Goal: Transaction & Acquisition: Download file/media

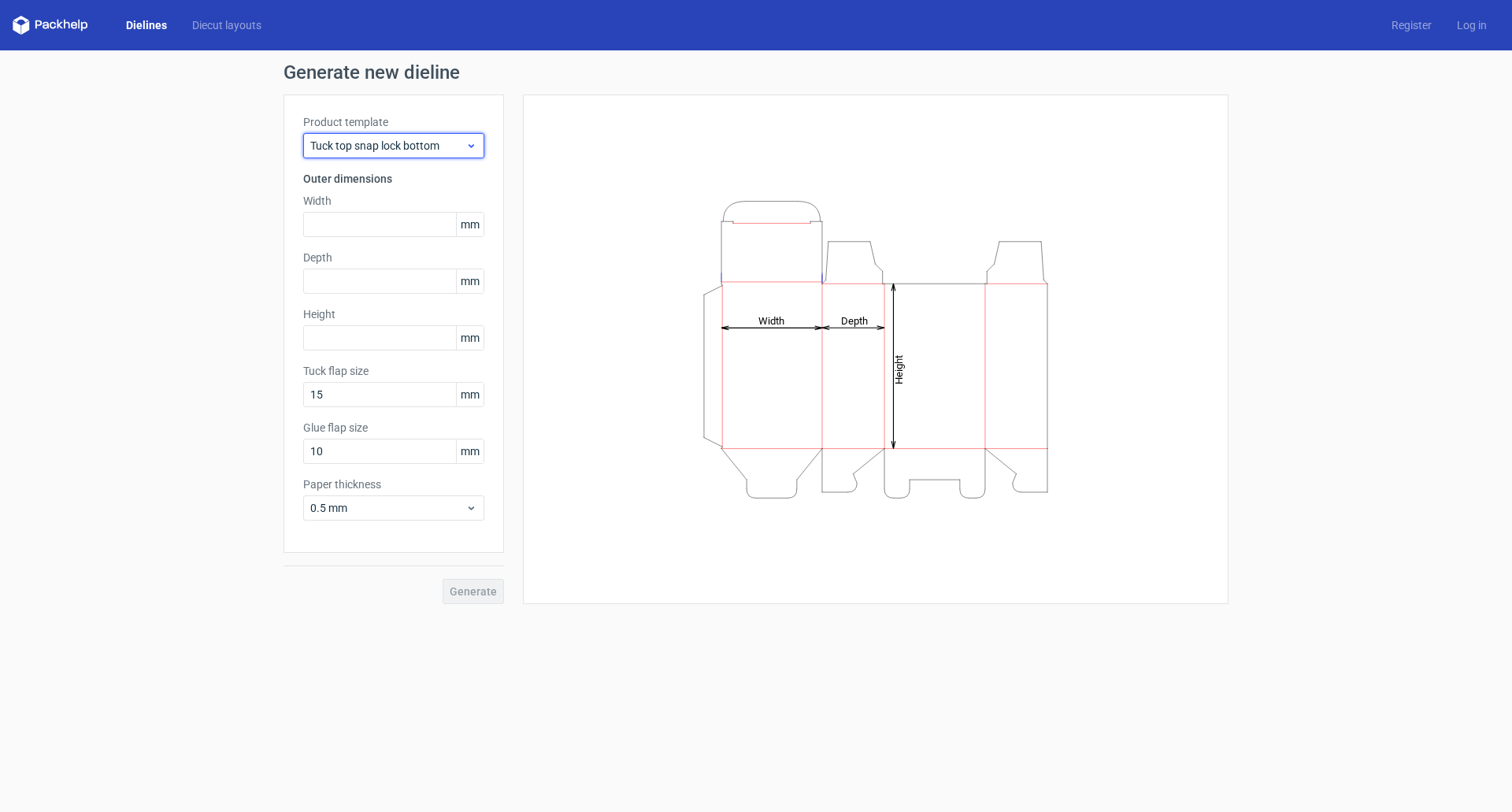
click at [407, 142] on span "Tuck top snap lock bottom" at bounding box center [388, 146] width 155 height 16
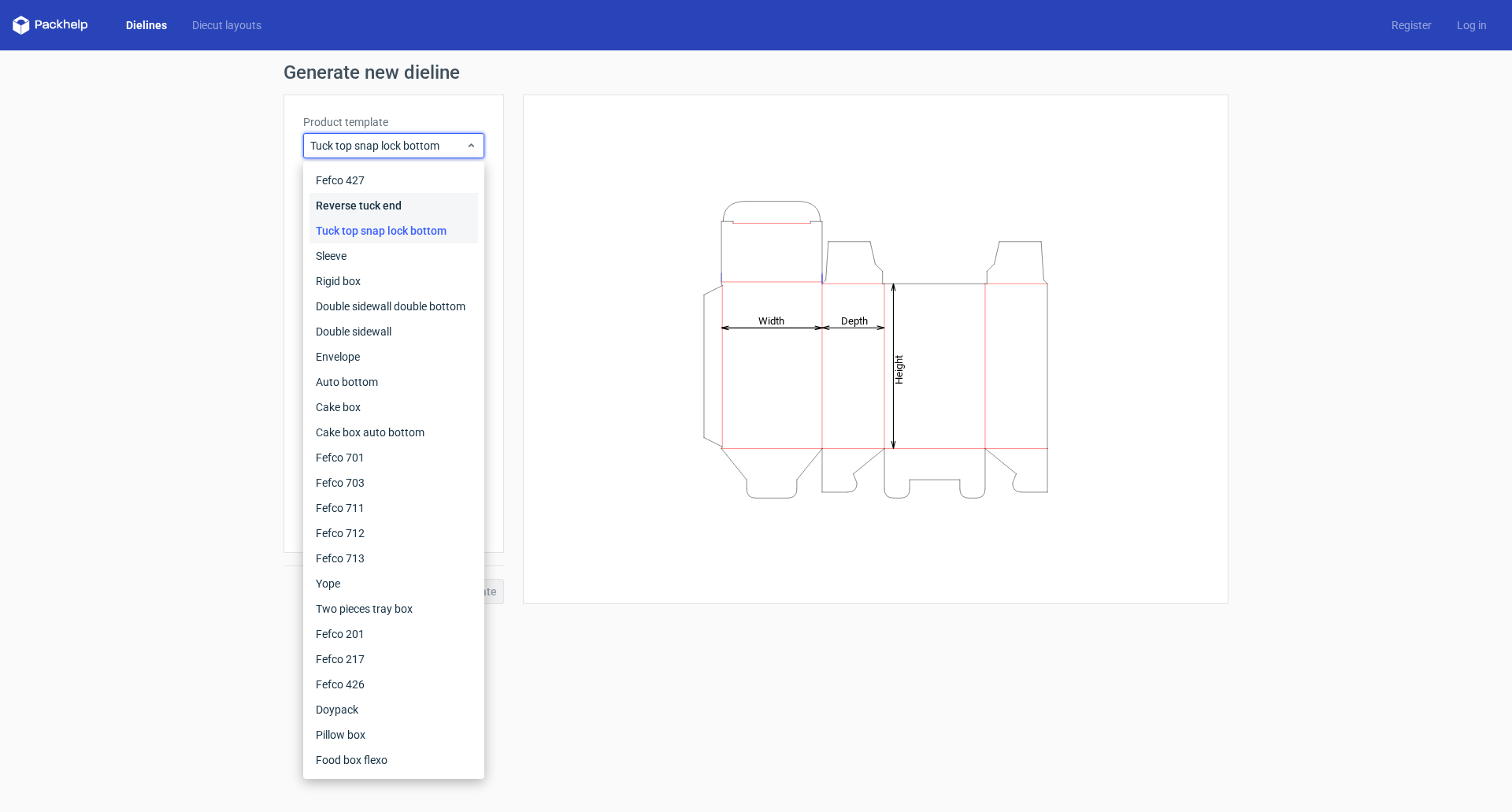
click at [387, 209] on div "Reverse tuck end" at bounding box center [393, 205] width 169 height 25
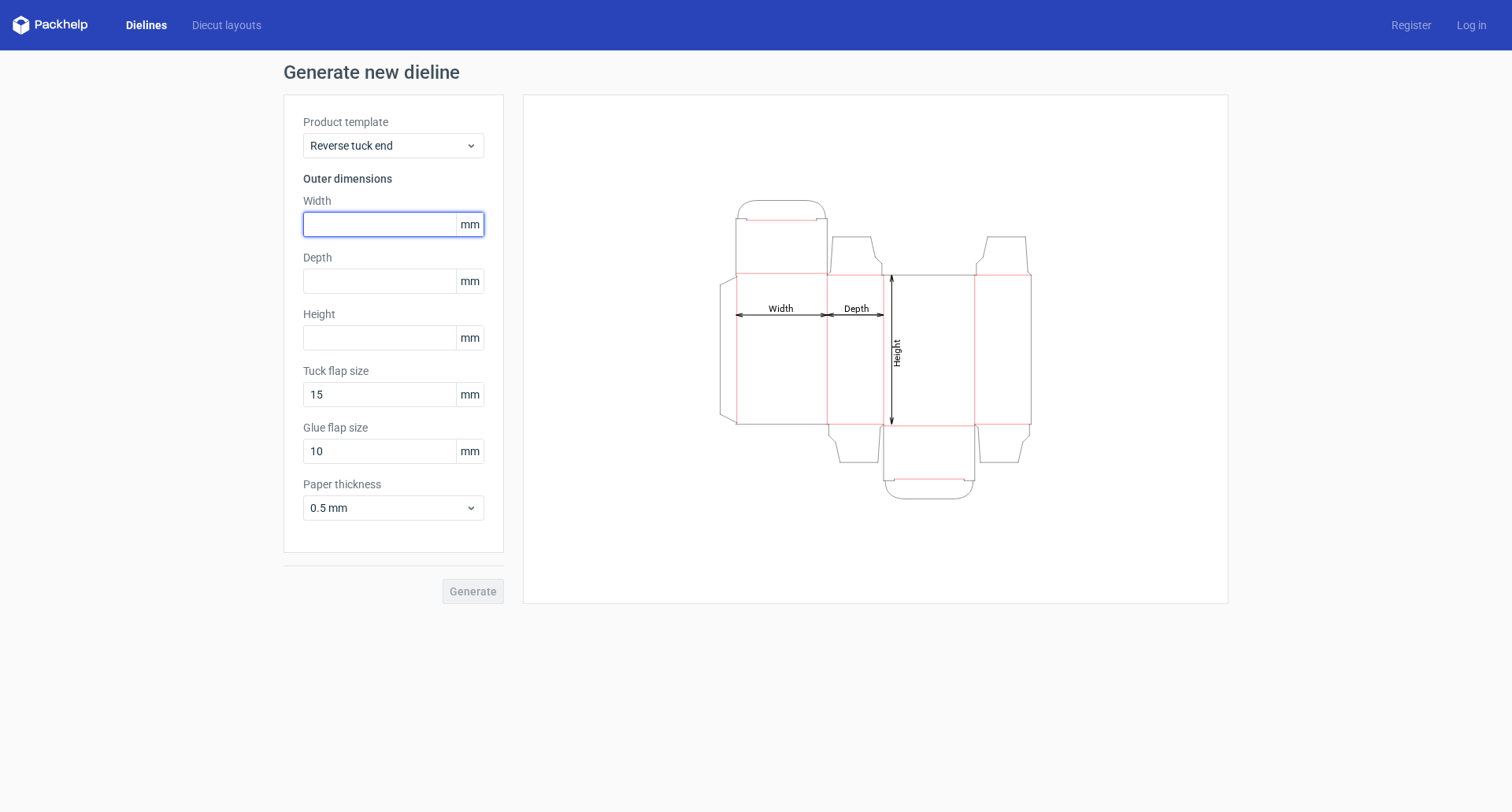
click at [354, 216] on input "text" at bounding box center [393, 224] width 181 height 25
type input "178"
type input "99"
click at [409, 397] on input "15" at bounding box center [393, 394] width 181 height 25
click at [374, 330] on input "text" at bounding box center [393, 338] width 181 height 25
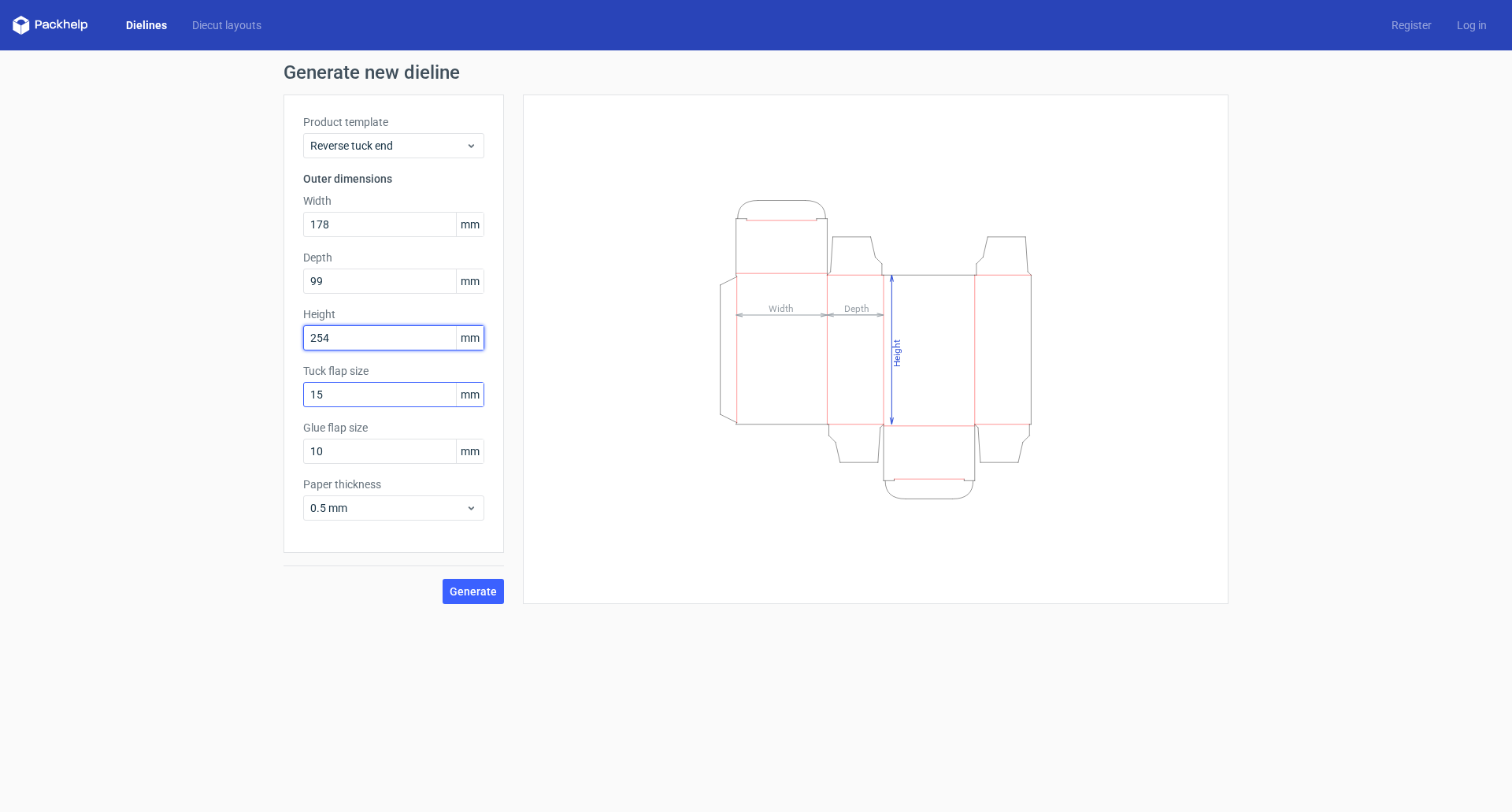
type input "254"
click at [343, 400] on input "15" at bounding box center [393, 394] width 181 height 25
click at [357, 450] on input "10" at bounding box center [393, 451] width 181 height 25
click at [365, 504] on span "0.5 mm" at bounding box center [388, 508] width 155 height 16
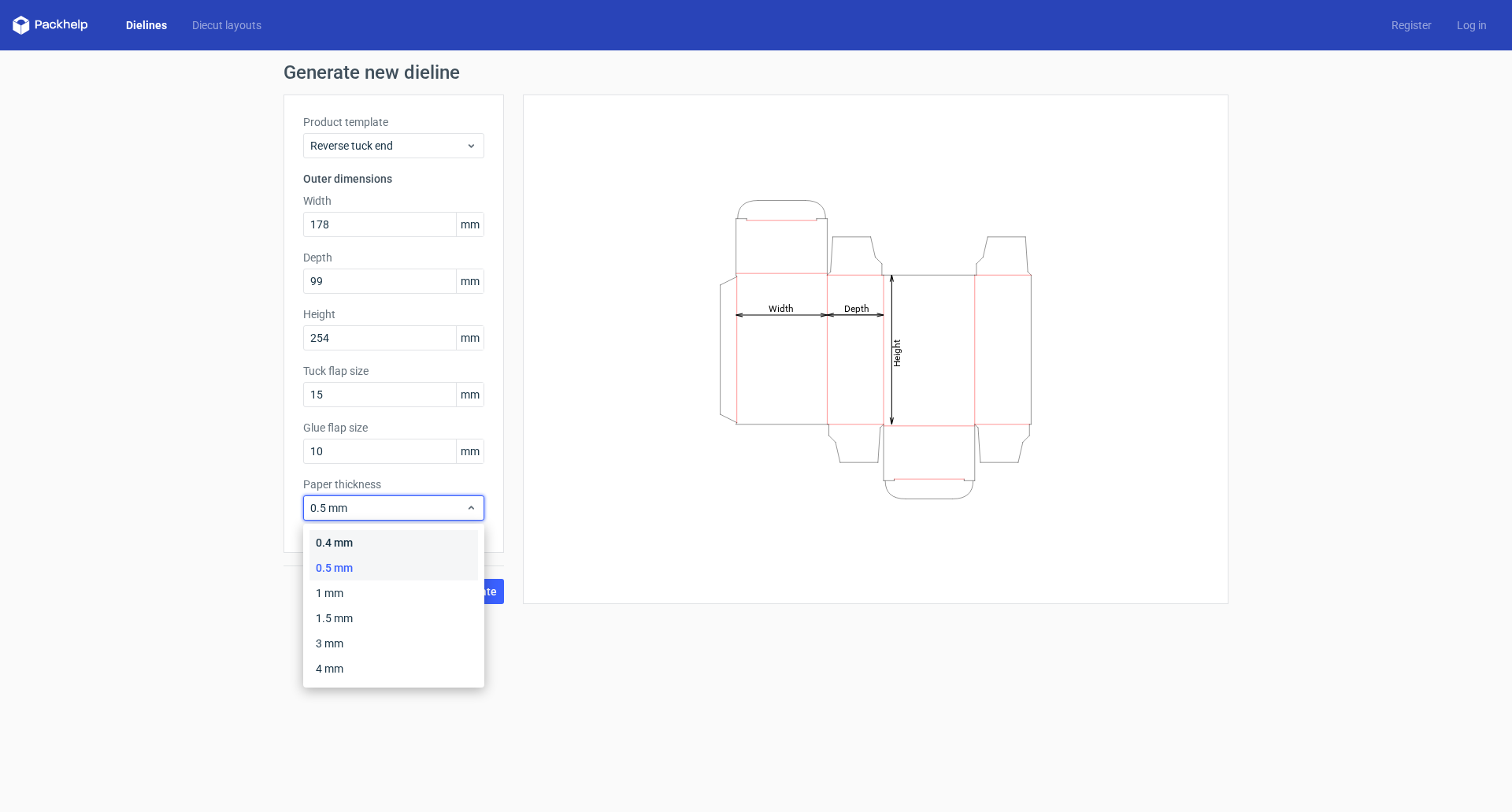
click at [353, 540] on div "0.4 mm" at bounding box center [393, 542] width 169 height 25
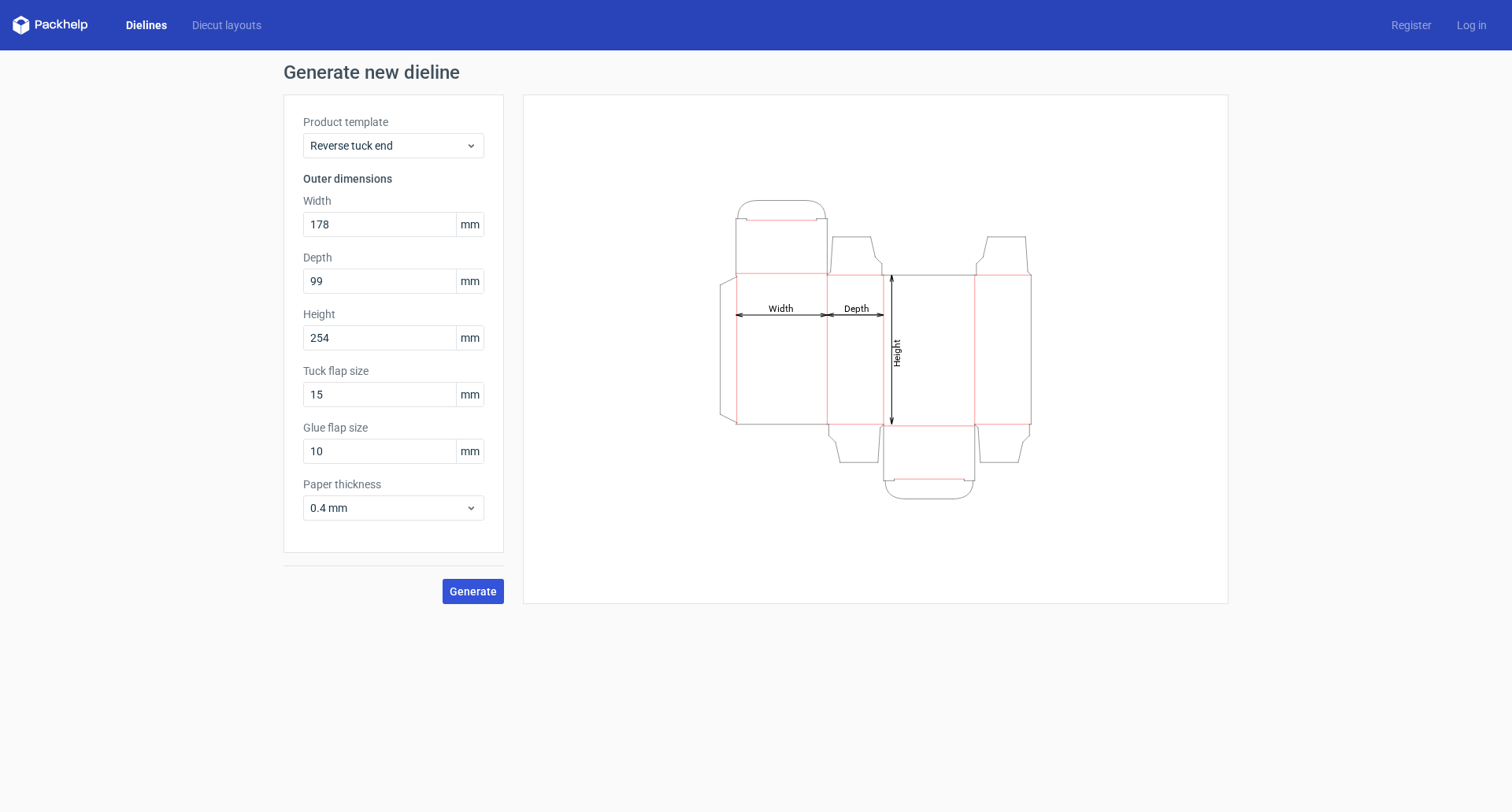
click at [474, 588] on span "Generate" at bounding box center [473, 591] width 47 height 11
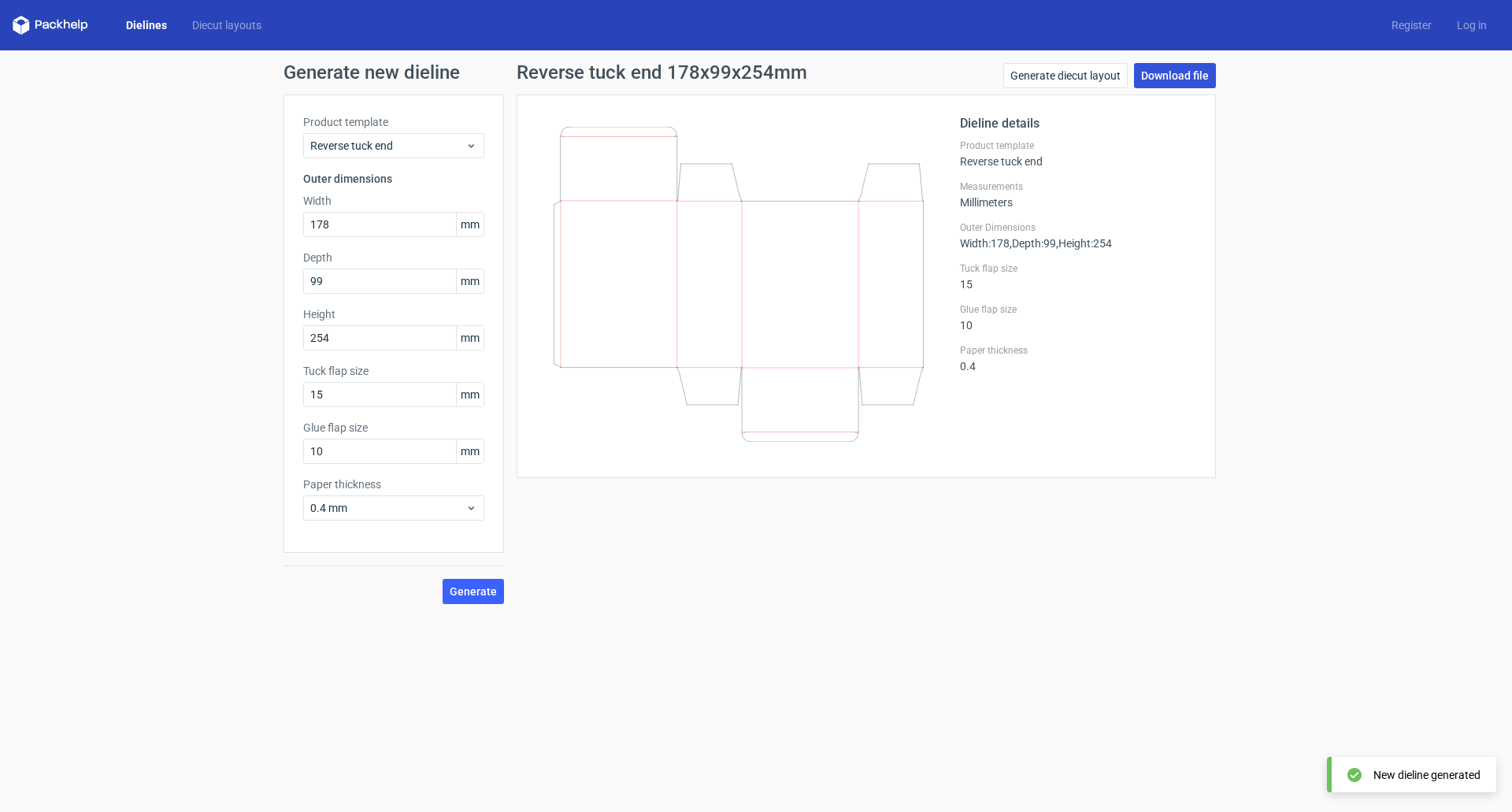
click at [1170, 64] on link "Download file" at bounding box center [1175, 75] width 82 height 25
click at [1296, 157] on div "Generate new dieline Product template Reverse tuck end Outer dimensions Width 1…" at bounding box center [756, 333] width 1512 height 566
